Goal: Transaction & Acquisition: Purchase product/service

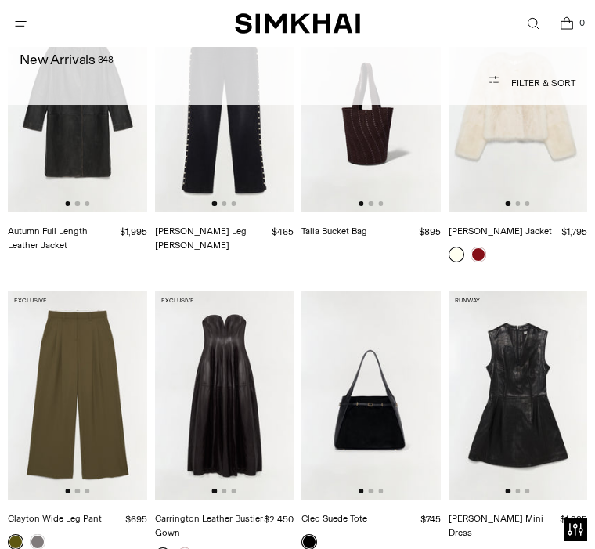
scroll to position [1968, 0]
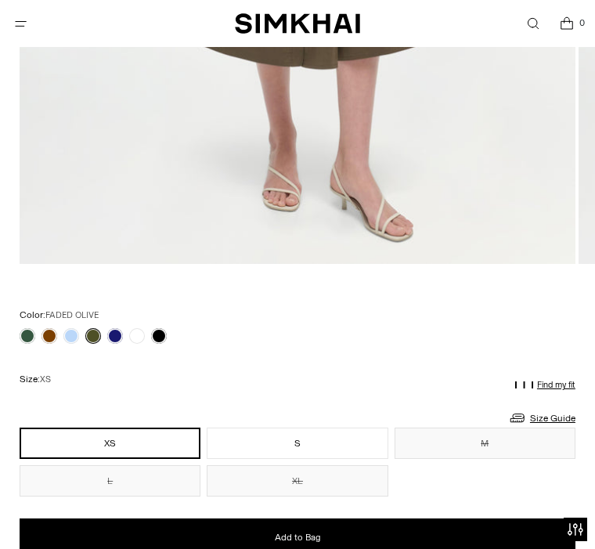
scroll to position [741, 0]
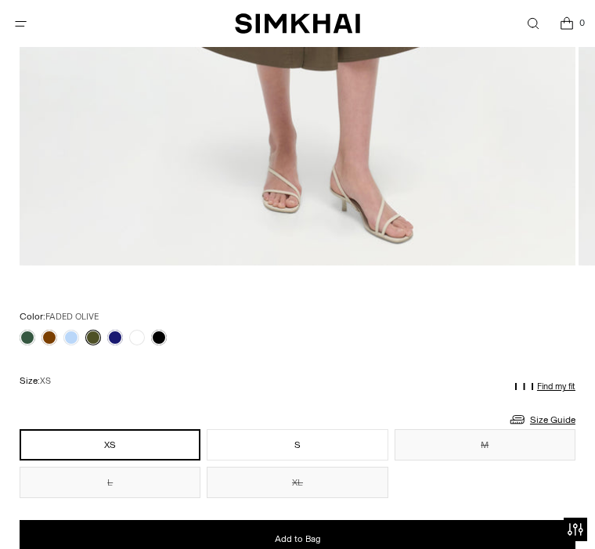
click at [378, 480] on button "XL" at bounding box center [297, 482] width 181 height 31
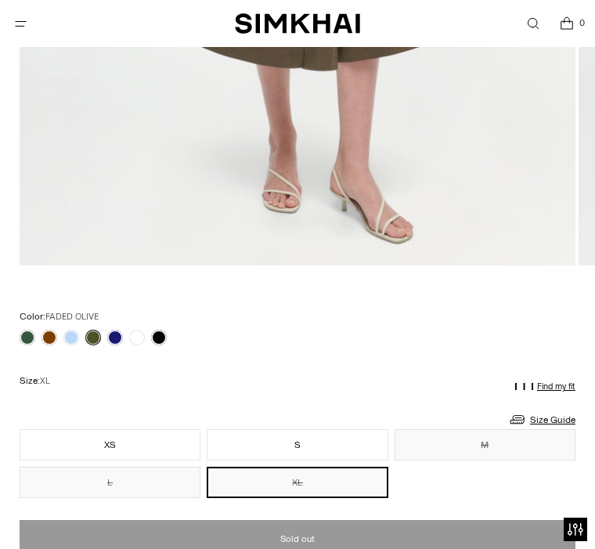
click at [159, 339] on link at bounding box center [159, 338] width 16 height 16
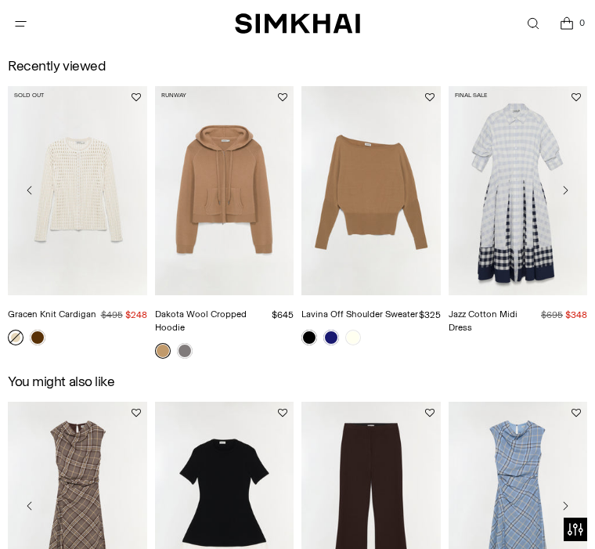
scroll to position [1921, 0]
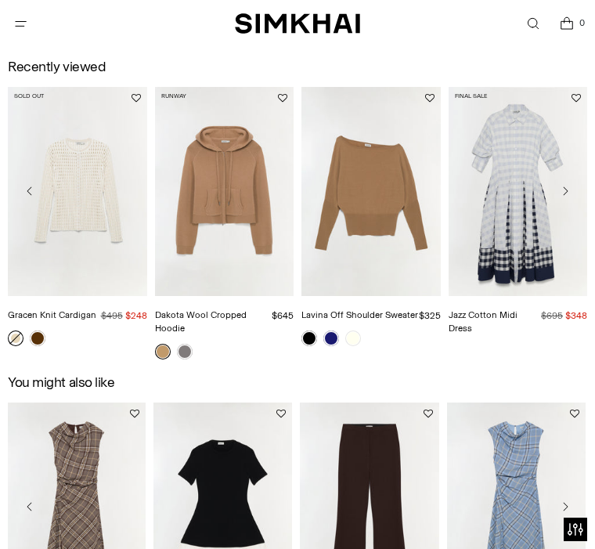
click at [511, 309] on link "Jazz Cotton Midi Dress" at bounding box center [483, 321] width 69 height 24
